Goal: Transaction & Acquisition: Purchase product/service

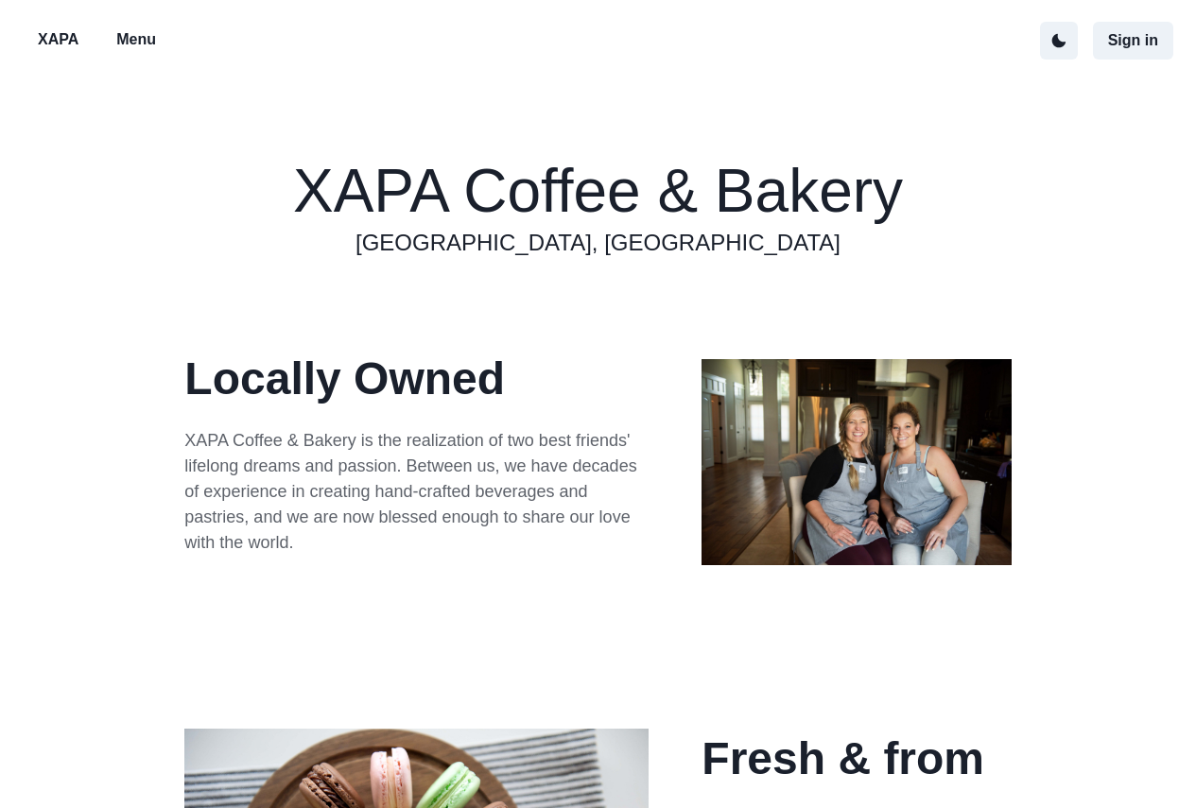
click at [126, 39] on p "Menu" at bounding box center [136, 39] width 40 height 23
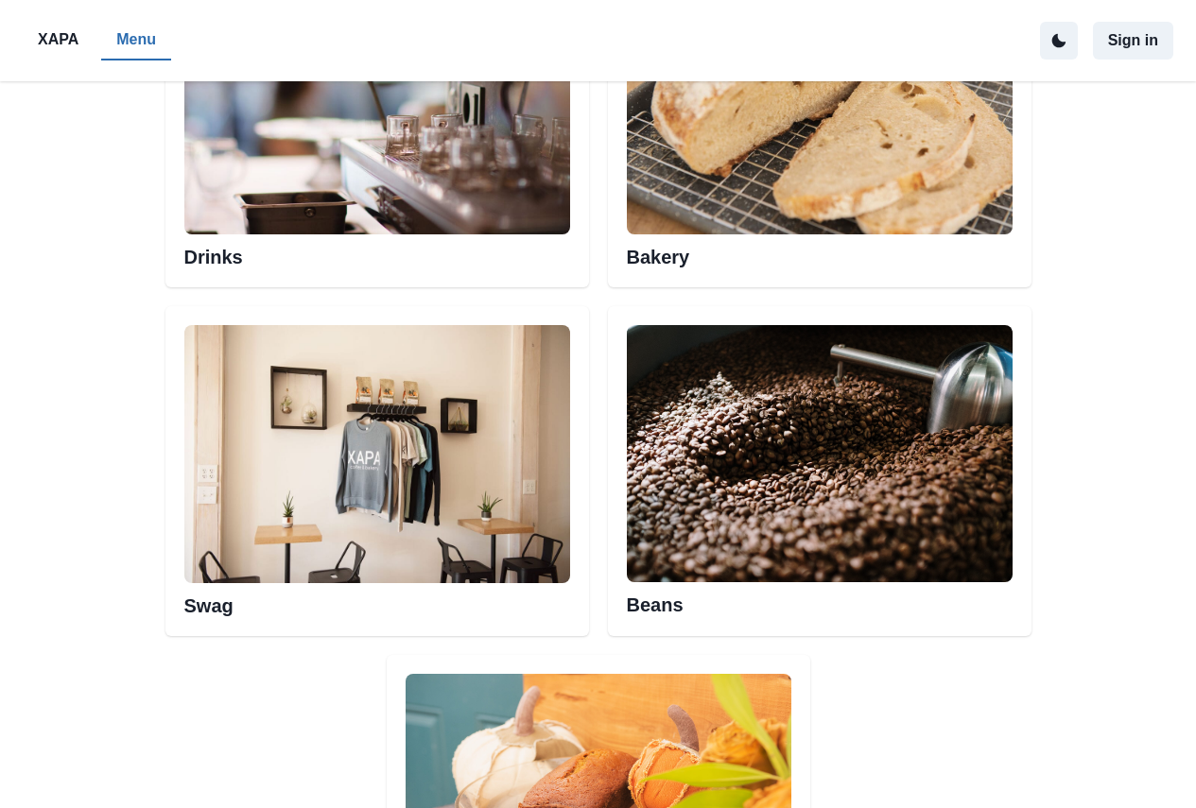
scroll to position [1109, 0]
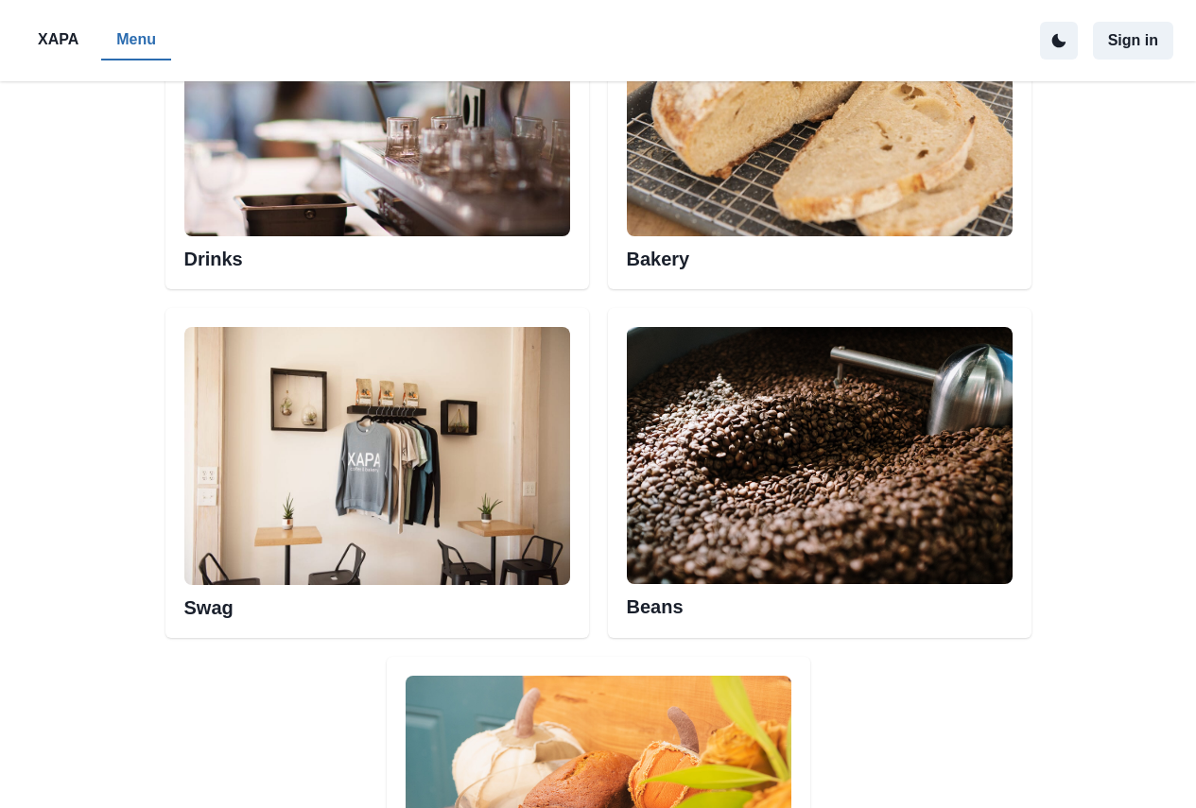
click at [730, 153] on img at bounding box center [820, 107] width 386 height 257
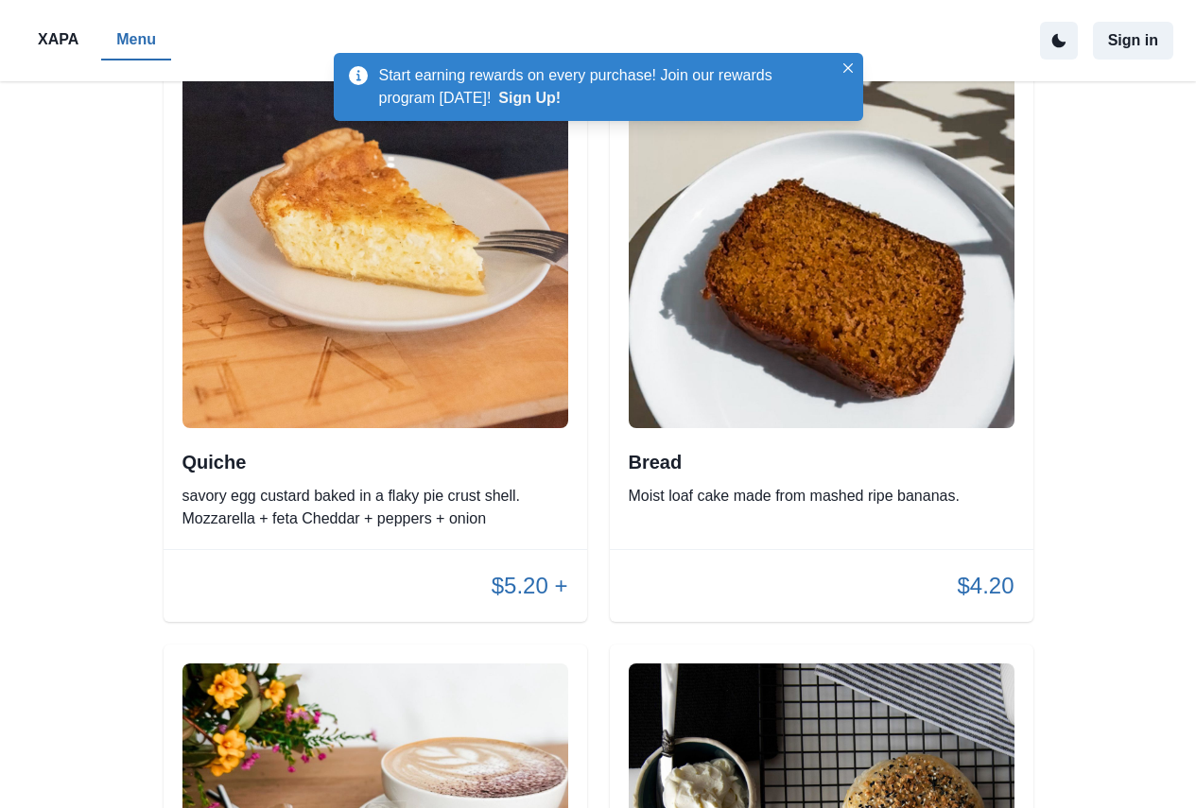
scroll to position [4633, 0]
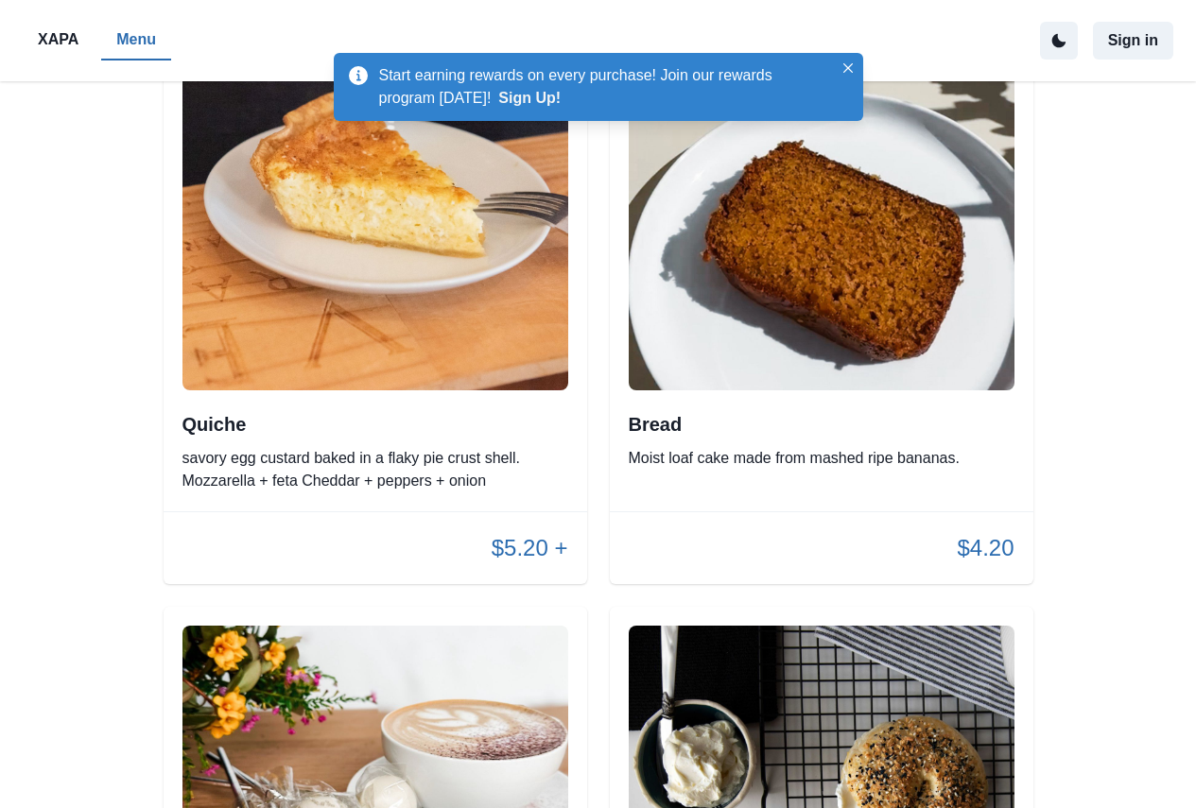
scroll to position [4236, 0]
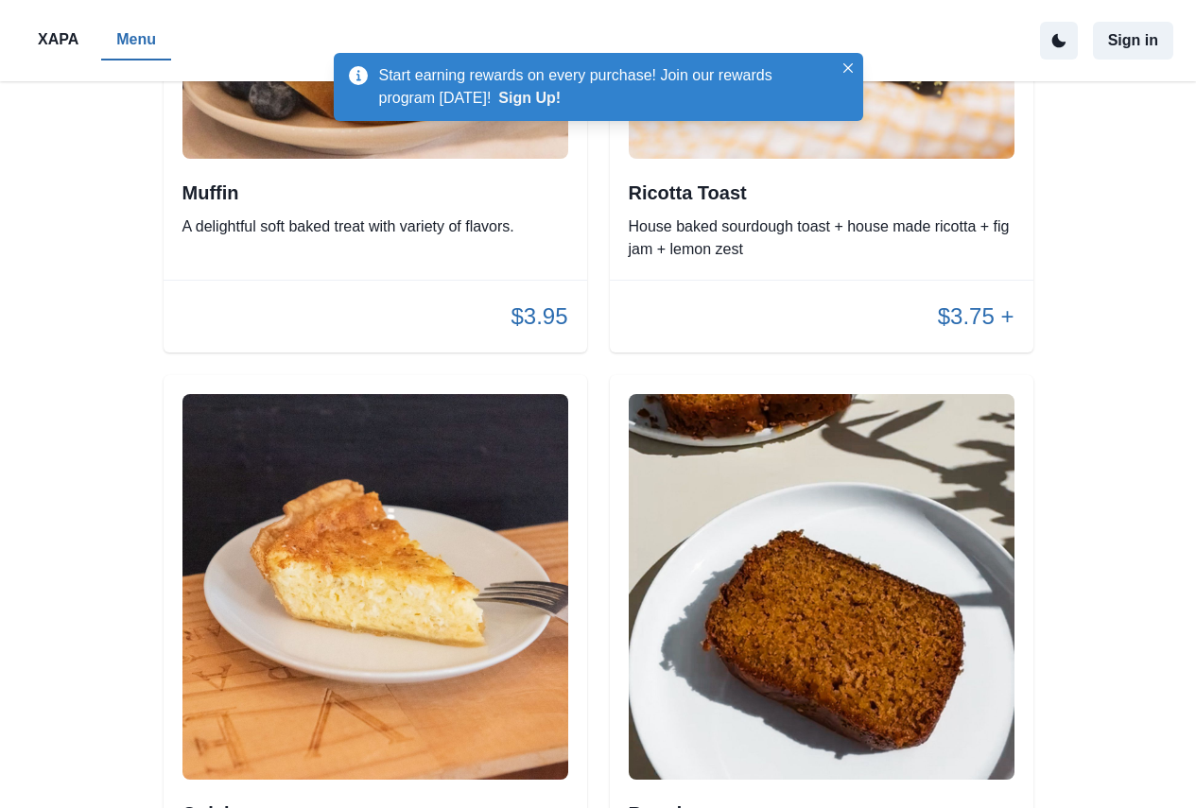
click at [40, 37] on p "XAPA" at bounding box center [58, 39] width 41 height 23
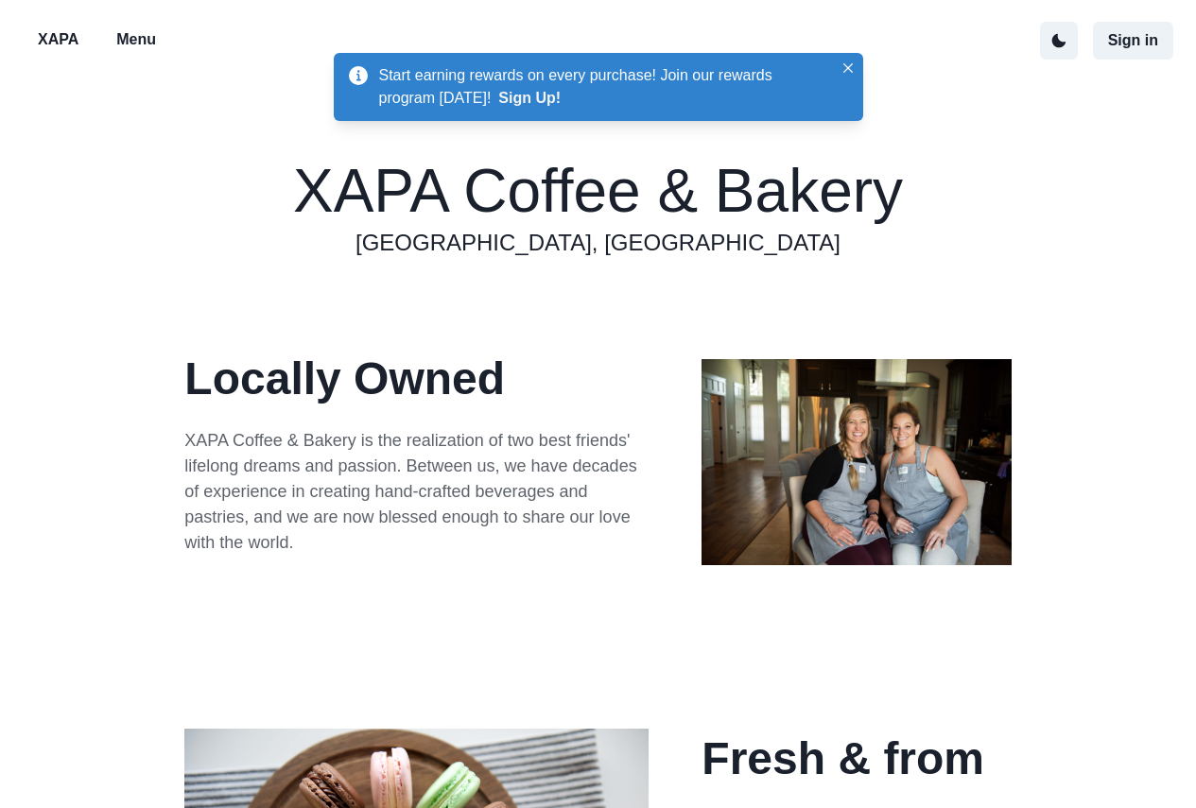
click at [148, 28] on p "Menu" at bounding box center [136, 39] width 40 height 23
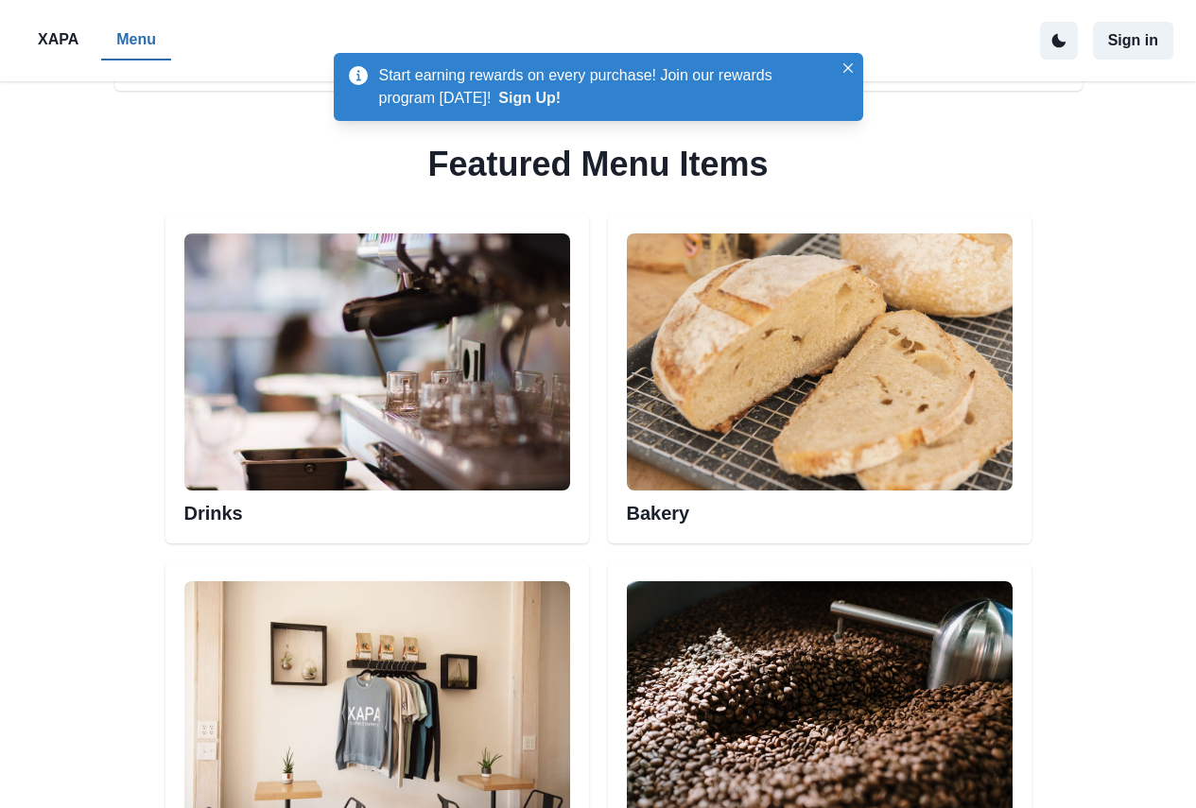
scroll to position [1040, 0]
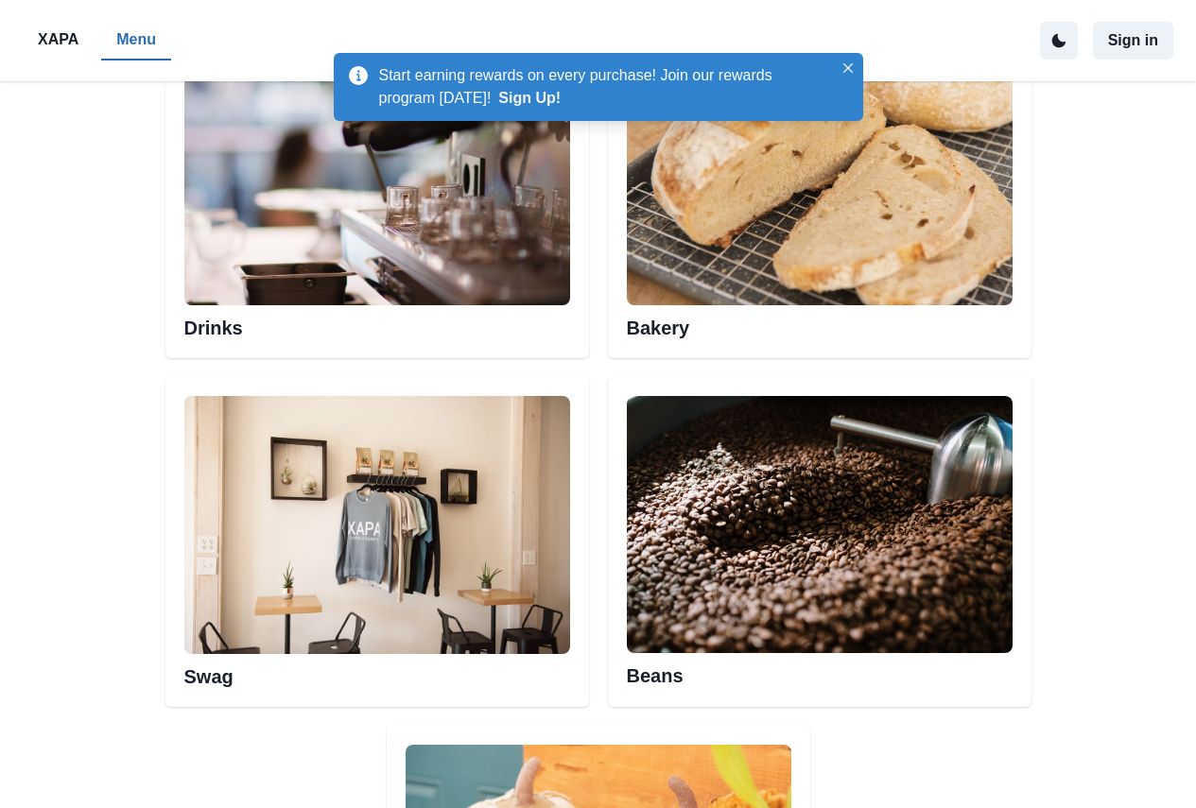
click at [323, 348] on div "Drinks" at bounding box center [377, 193] width 424 height 329
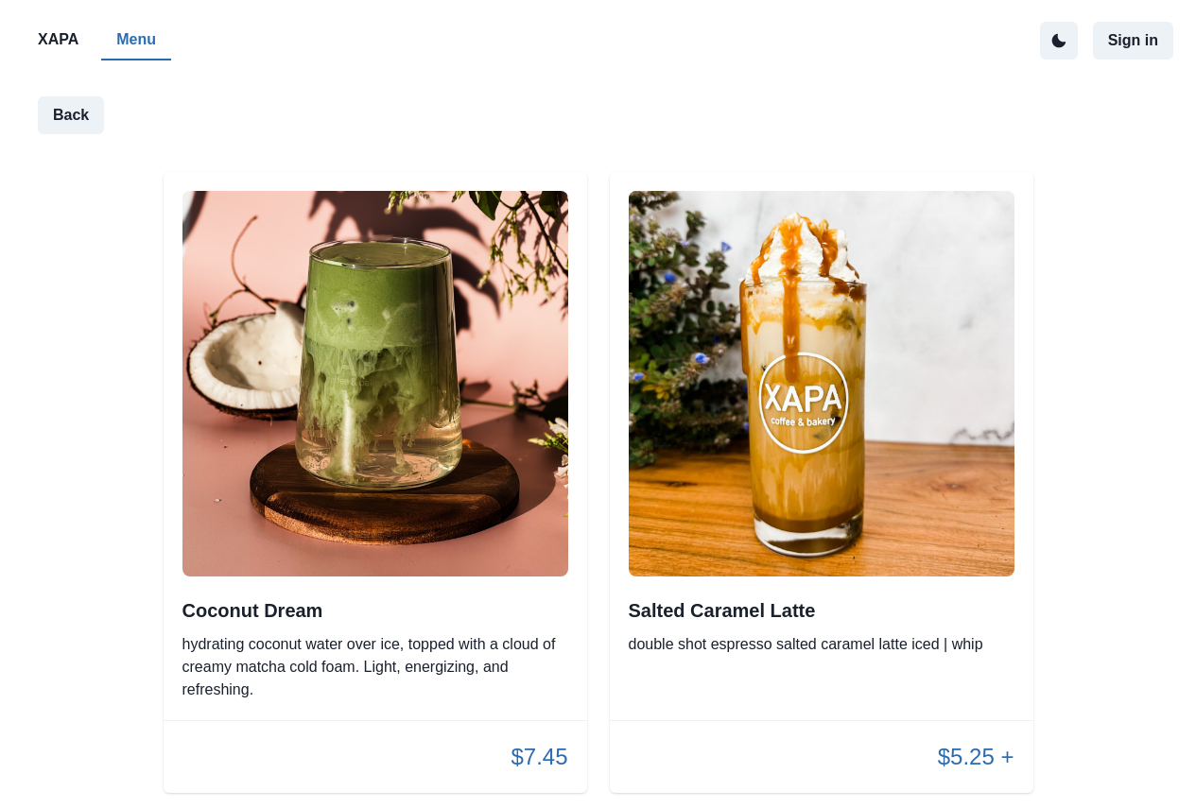
click at [321, 721] on div "$7.45" at bounding box center [376, 757] width 424 height 72
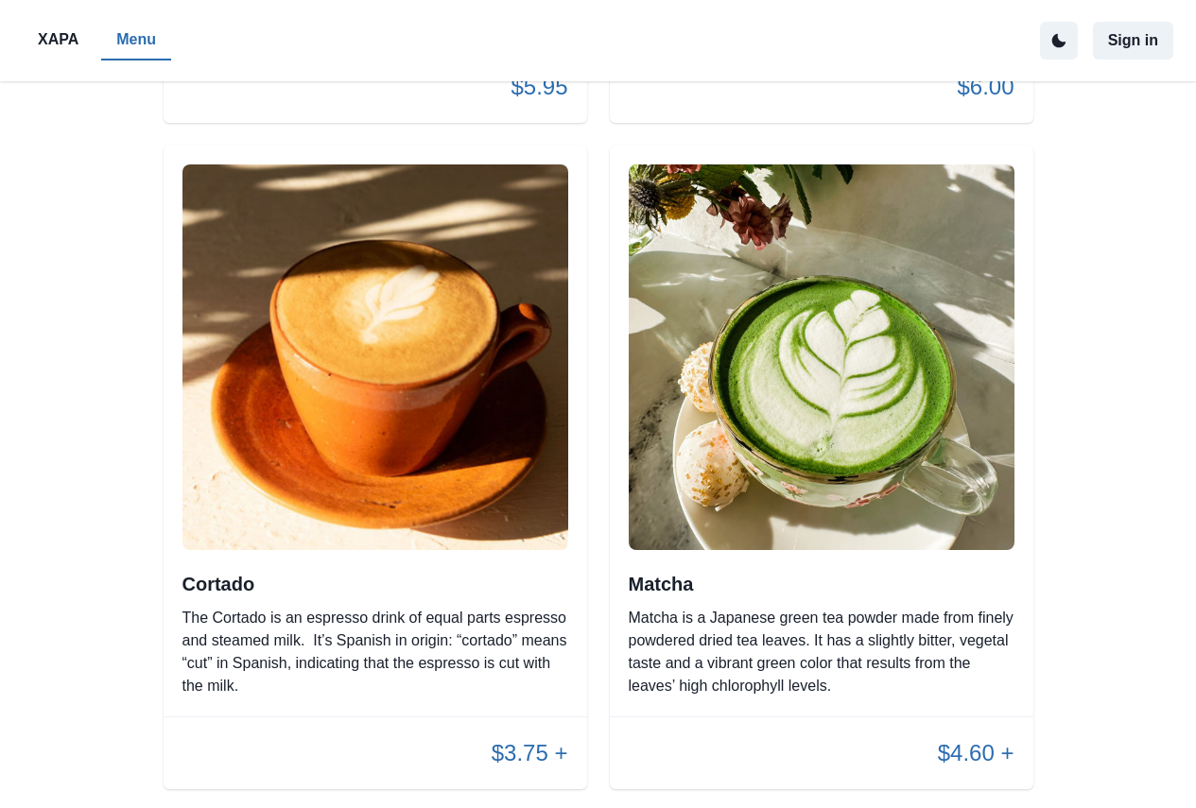
scroll to position [5295, 0]
